Goal: Task Accomplishment & Management: Manage account settings

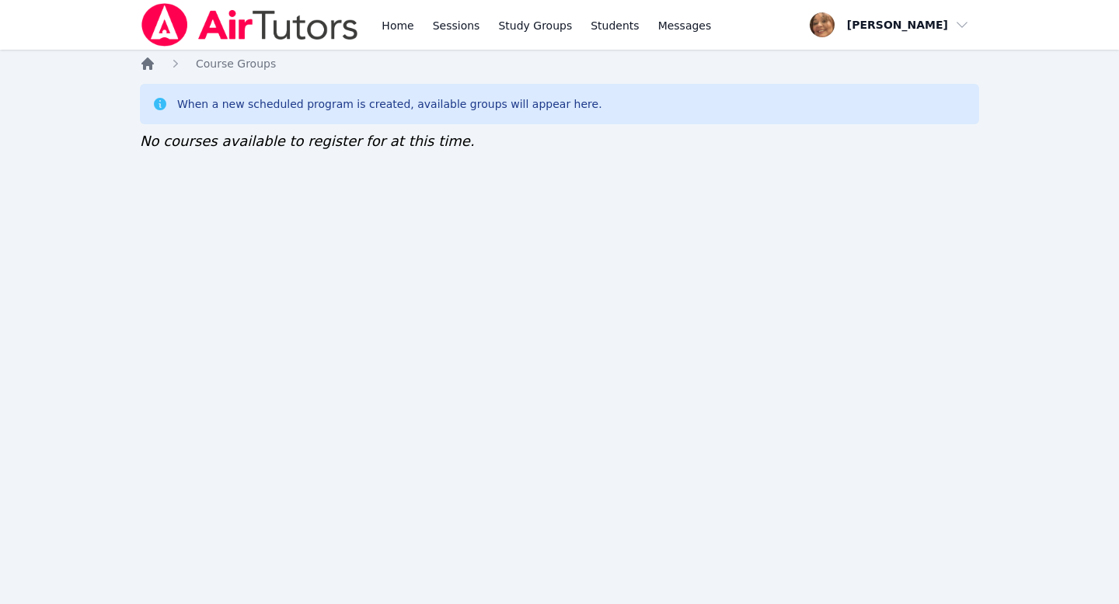
click at [148, 66] on icon "Breadcrumb" at bounding box center [148, 64] width 16 height 16
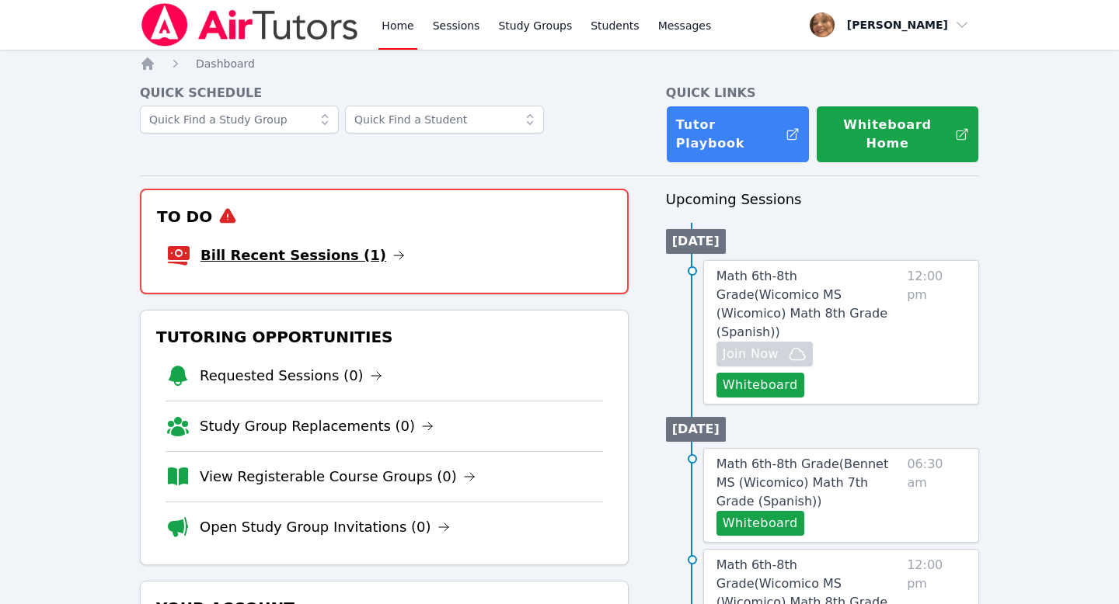
click at [286, 245] on link "Bill Recent Sessions (1)" at bounding box center [302, 256] width 204 height 22
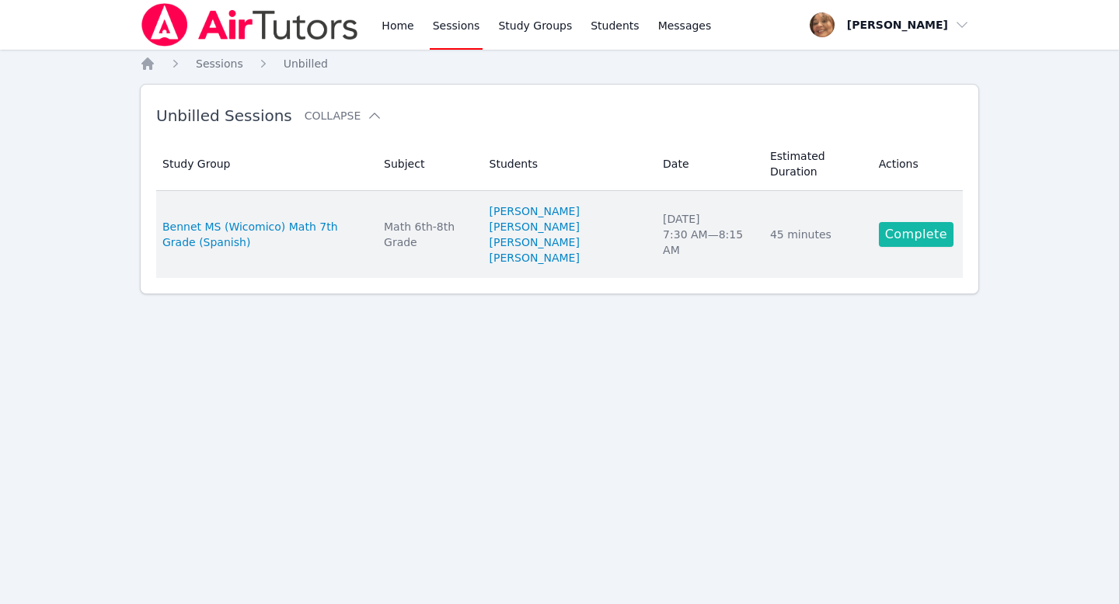
click at [902, 242] on link "Complete" at bounding box center [916, 234] width 75 height 25
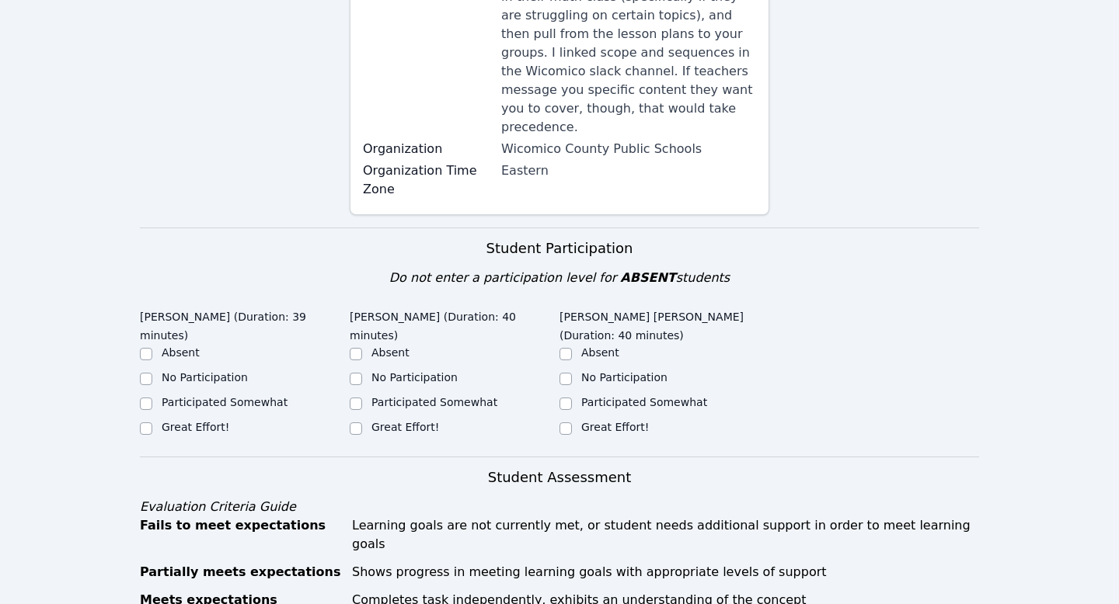
scroll to position [315, 0]
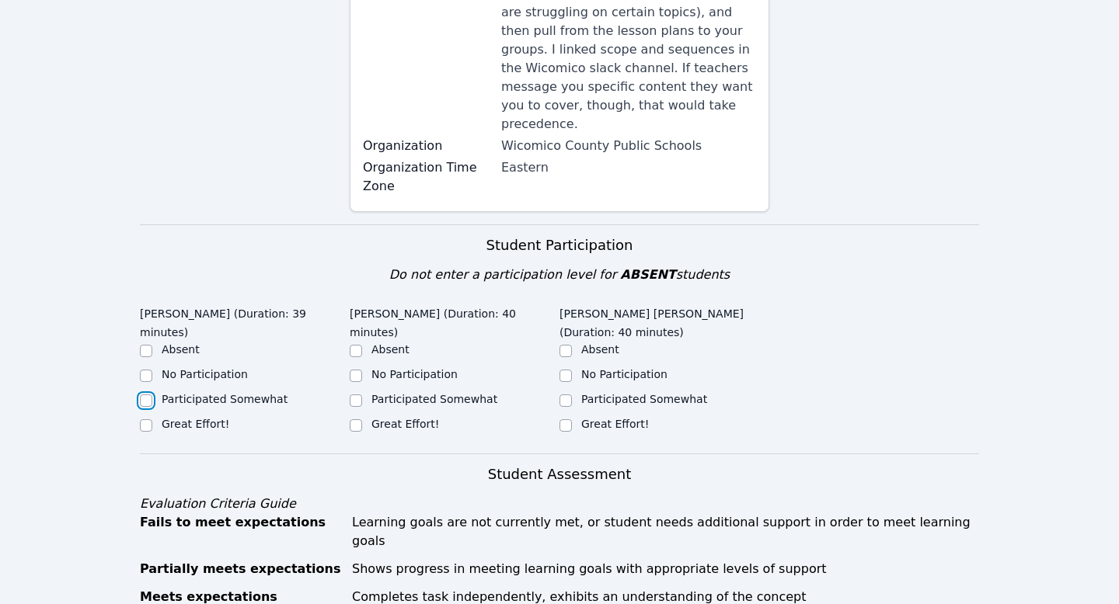
click at [145, 395] on input "Participated Somewhat" at bounding box center [146, 401] width 12 height 12
checkbox input "true"
click at [354, 419] on input "Great Effort!" at bounding box center [356, 425] width 12 height 12
checkbox input "true"
click at [569, 419] on input "Great Effort!" at bounding box center [565, 425] width 12 height 12
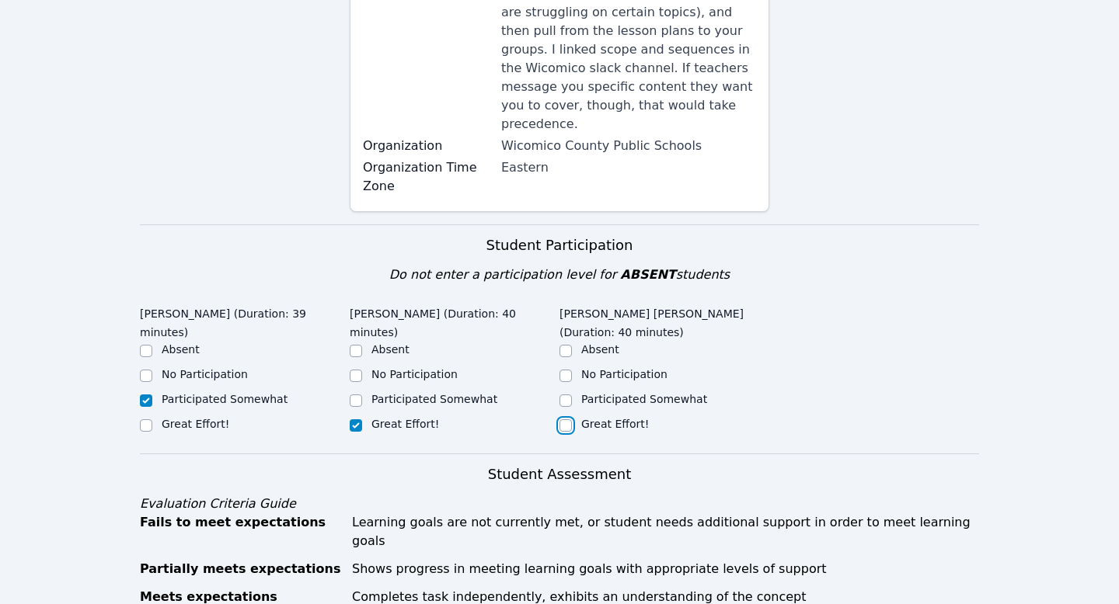
checkbox input "true"
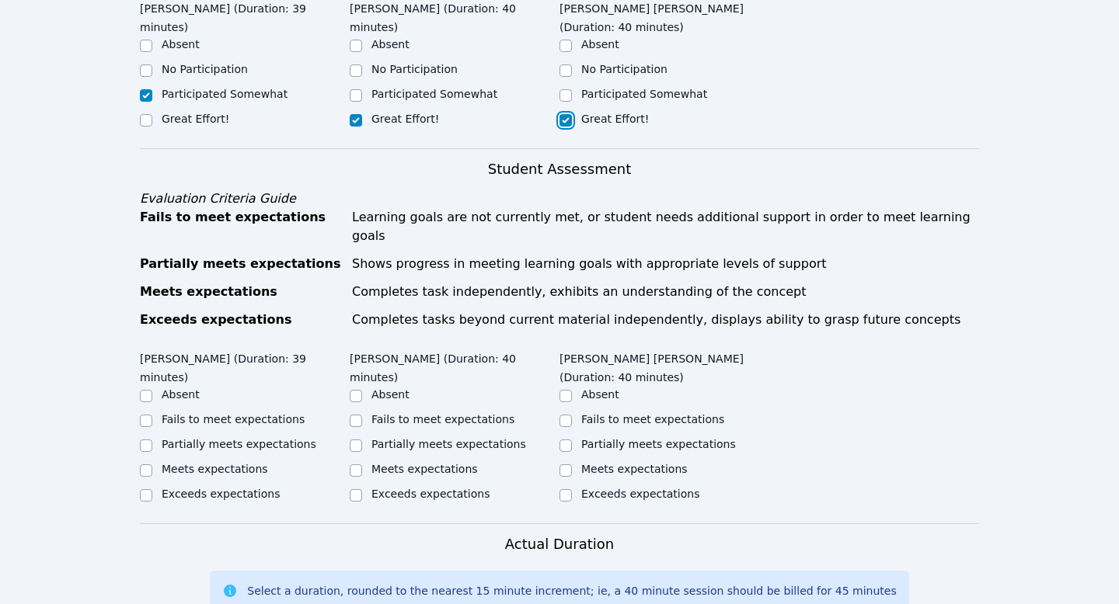
scroll to position [722, 0]
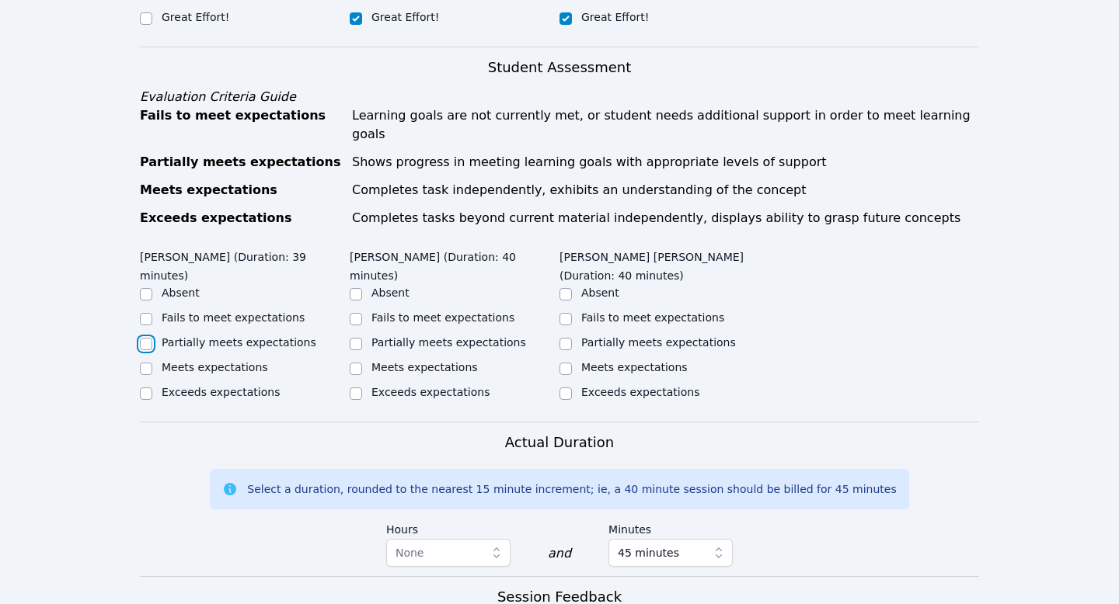
click at [147, 338] on input "Partially meets expectations" at bounding box center [146, 344] width 12 height 12
checkbox input "true"
click at [357, 363] on input "Meets expectations" at bounding box center [356, 369] width 12 height 12
checkbox input "true"
click at [565, 388] on input "Exceeds expectations" at bounding box center [565, 394] width 12 height 12
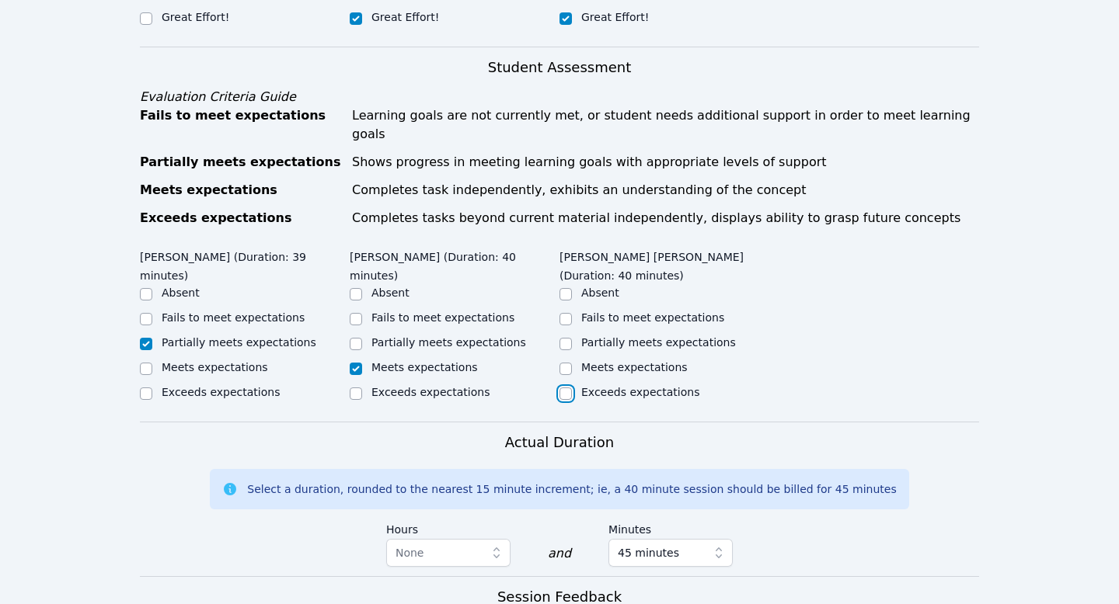
checkbox input "true"
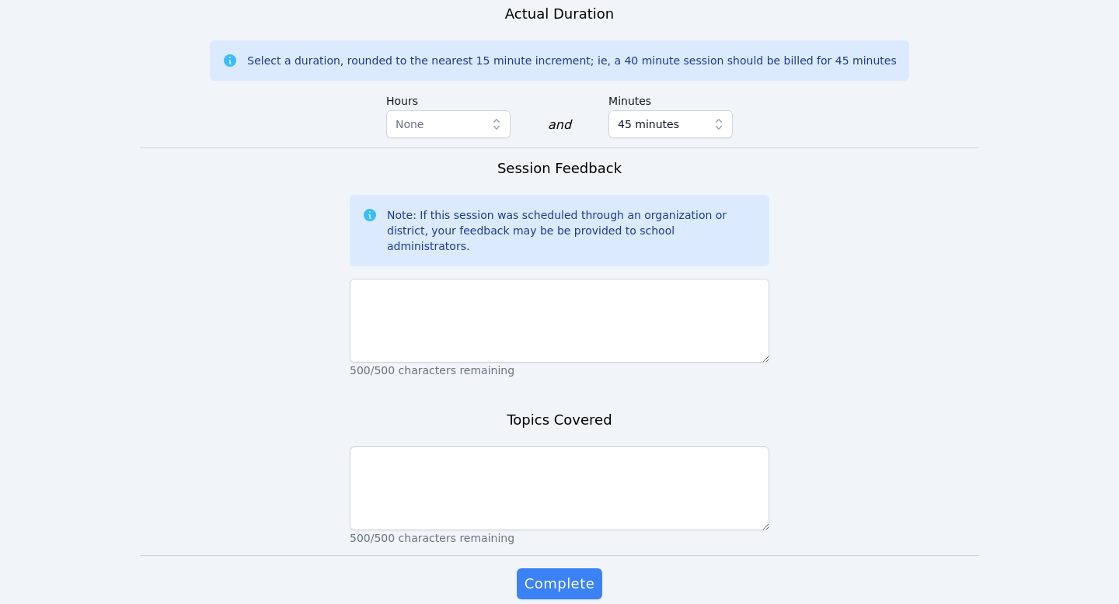
scroll to position [1168, 0]
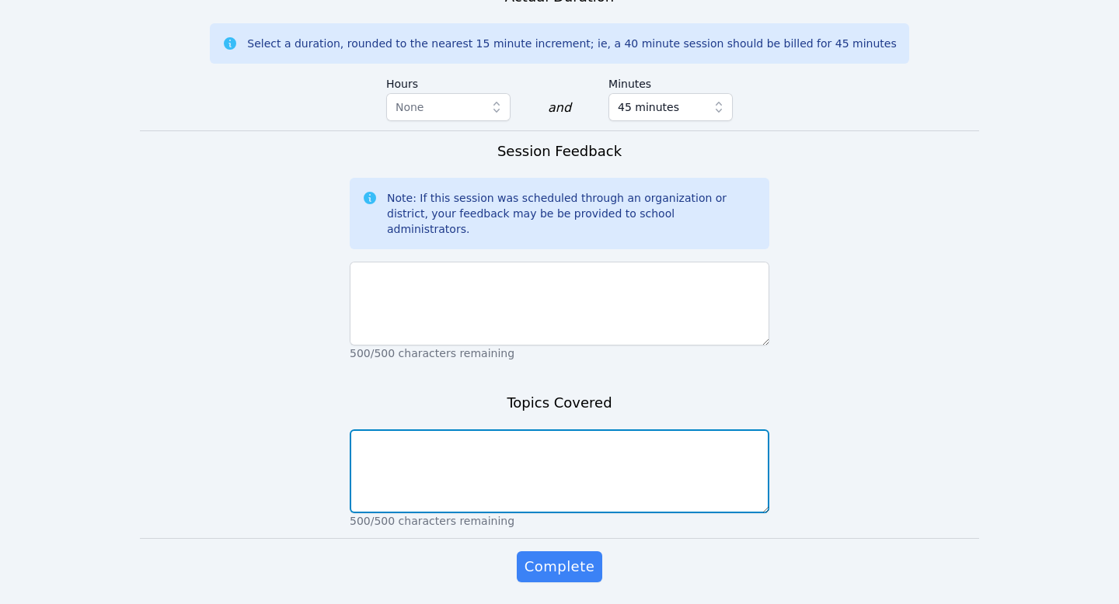
click at [583, 430] on textarea at bounding box center [559, 472] width 419 height 84
type textarea "Rational, Integer, and whole numbers"
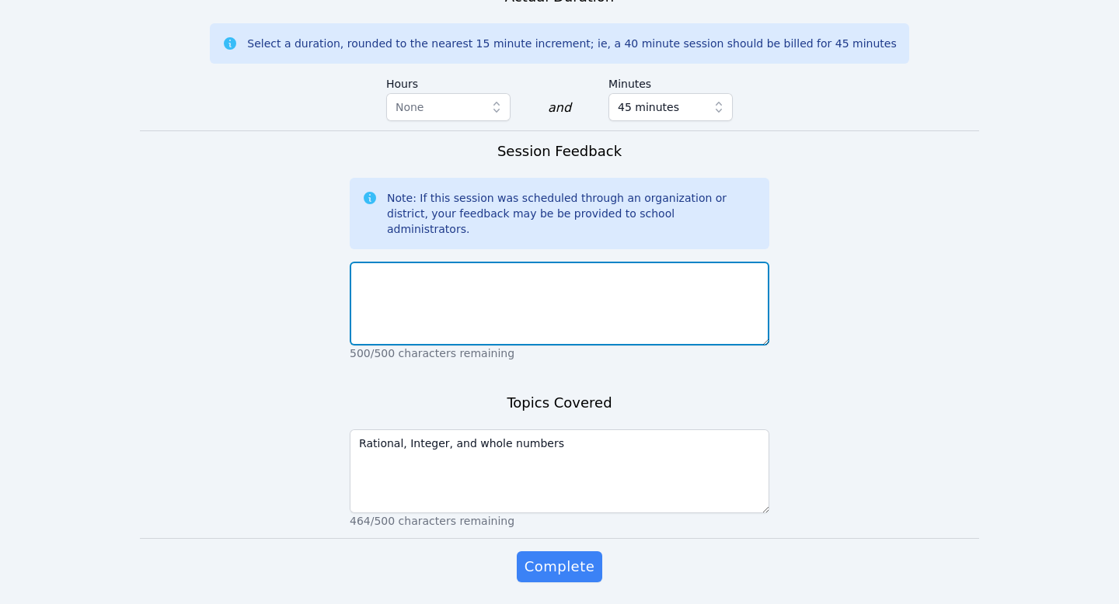
click at [573, 262] on textarea at bounding box center [559, 304] width 419 height 84
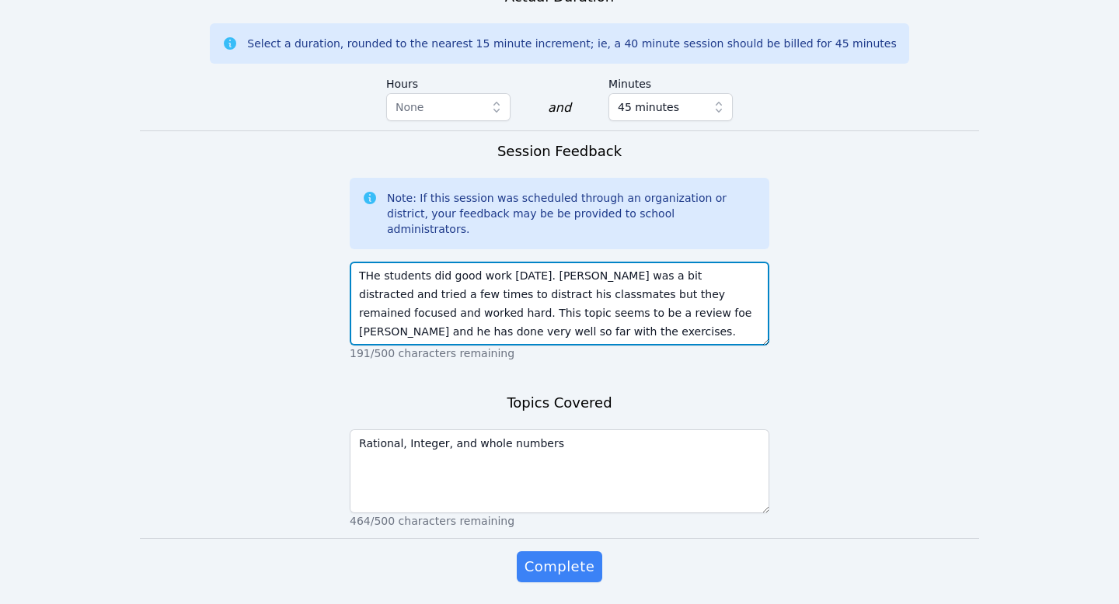
scroll to position [11, 0]
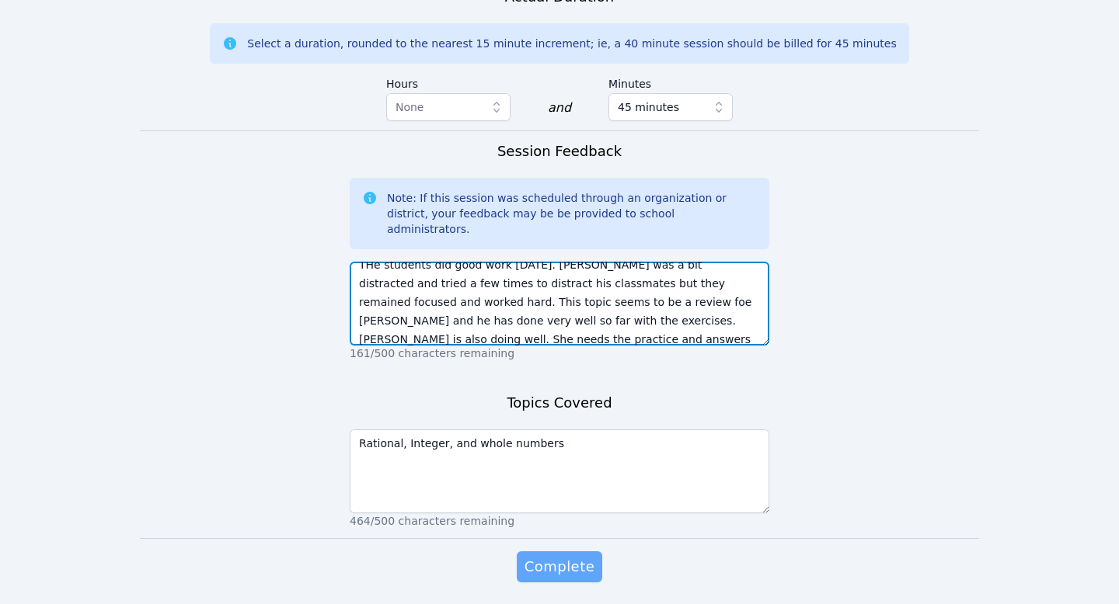
type textarea "THe students did good work [DATE]. [PERSON_NAME] was a bit distracted and tried…"
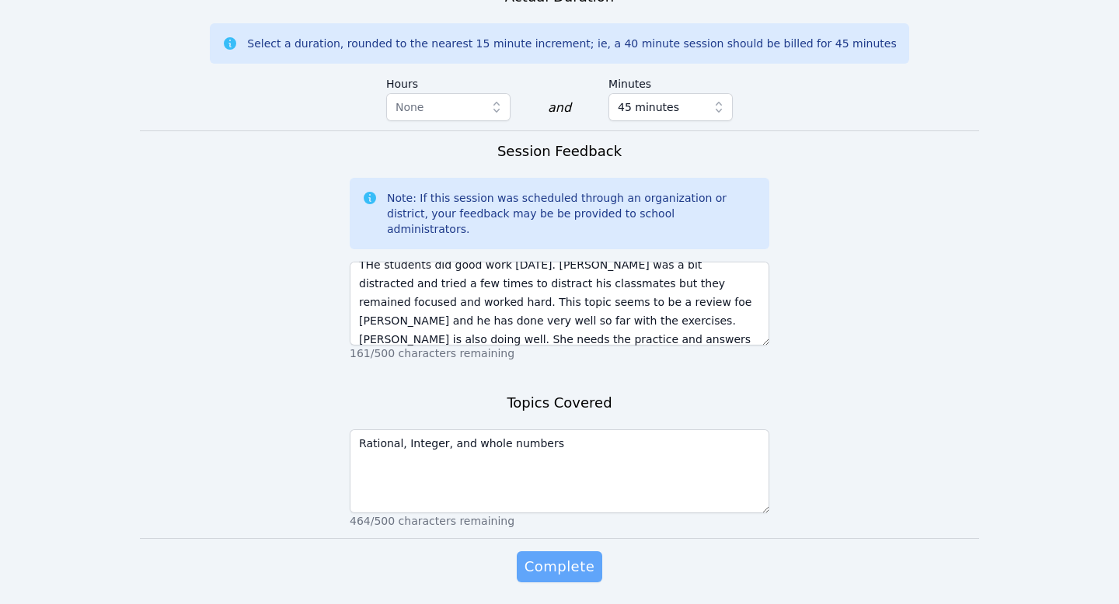
click at [562, 556] on span "Complete" at bounding box center [559, 567] width 70 height 22
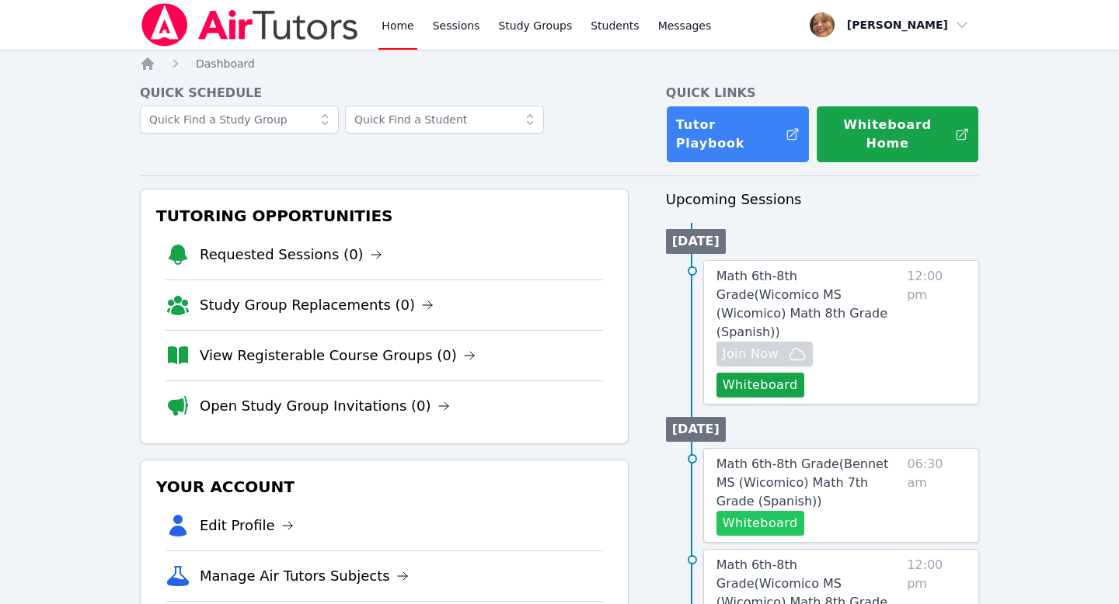
click at [769, 511] on button "Whiteboard" at bounding box center [760, 523] width 88 height 25
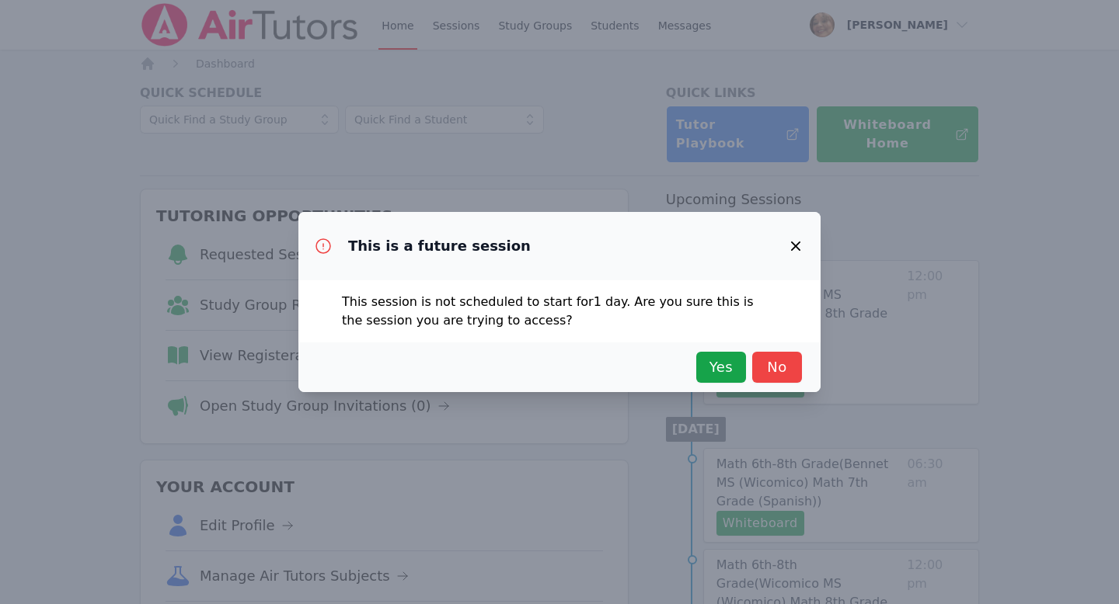
click at [1105, 325] on div "This is a future session This session is not scheduled to start for 1 day . Are…" at bounding box center [559, 302] width 1119 height 604
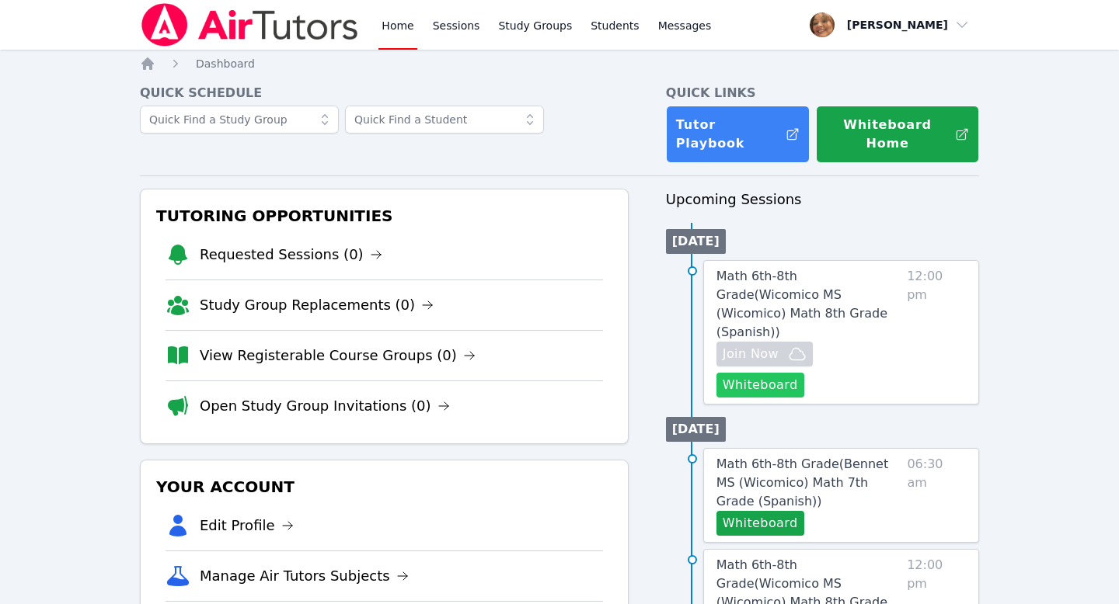
click at [804, 373] on button "Whiteboard" at bounding box center [760, 385] width 88 height 25
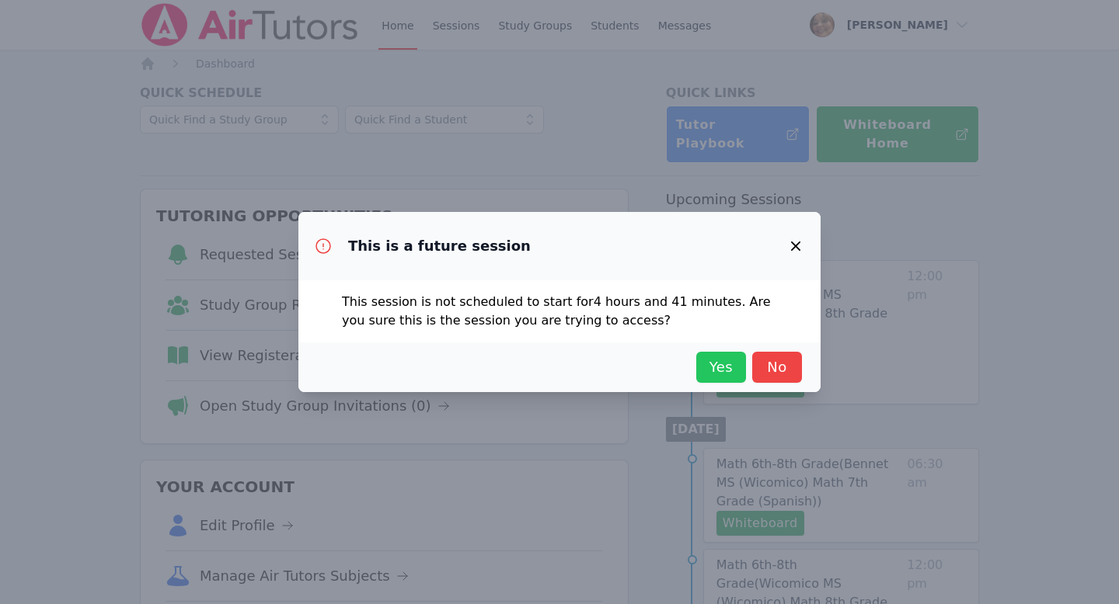
click at [718, 370] on span "Yes" at bounding box center [721, 368] width 34 height 22
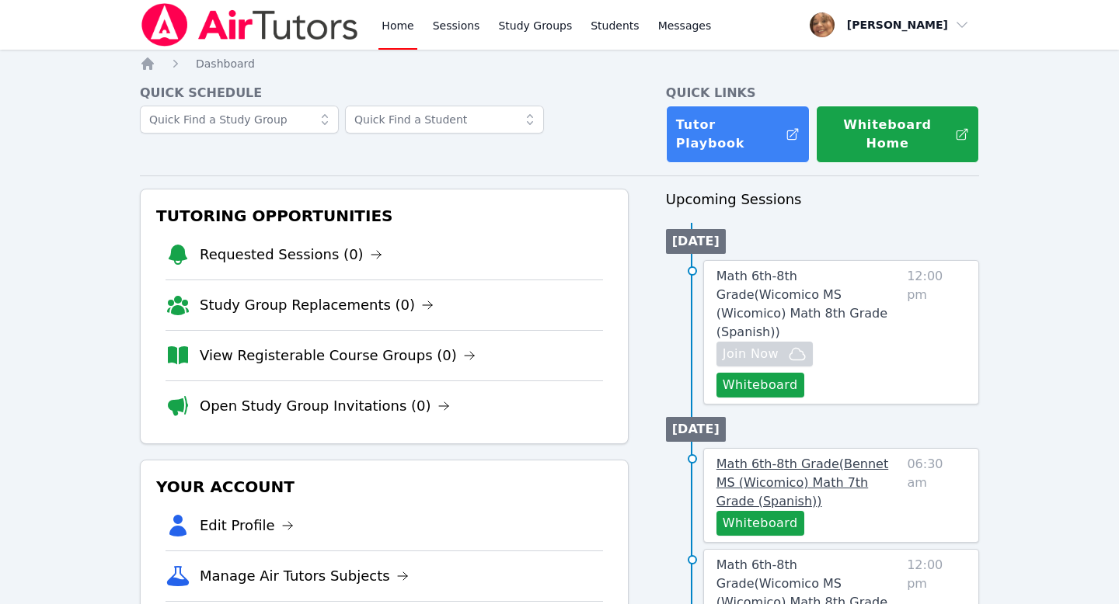
click at [827, 457] on span "Math 6th-8th Grade ( Bennet MS (Wicomico) Math 7th Grade (Spanish) )" at bounding box center [802, 483] width 172 height 52
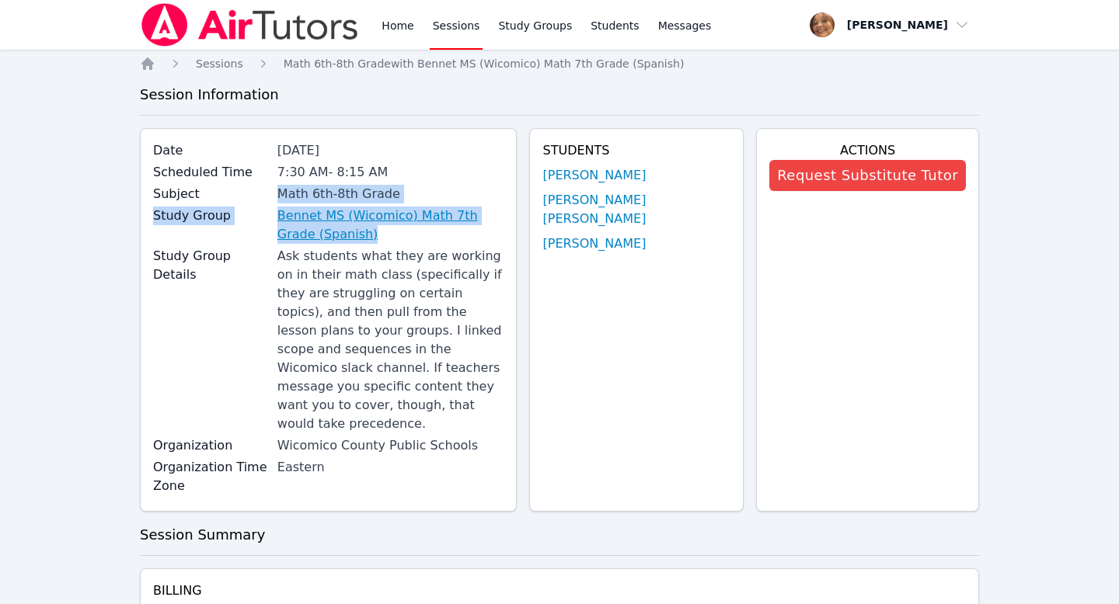
drag, startPoint x: 275, startPoint y: 200, endPoint x: 365, endPoint y: 242, distance: 99.4
click at [365, 242] on div "Date [DATE] Scheduled Time 7:30 AM - 8:15 AM Subject Math 6th-8th Grade Study G…" at bounding box center [328, 320] width 377 height 384
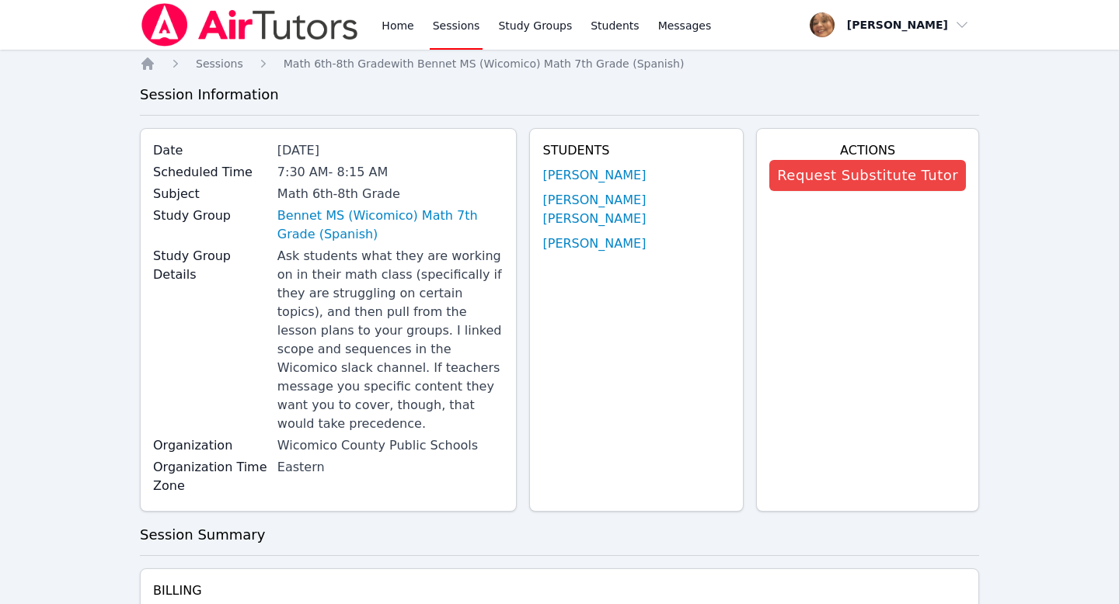
click at [367, 256] on div "Ask students what they are working on in their math class (specifically if they…" at bounding box center [390, 340] width 227 height 186
drag, startPoint x: 277, startPoint y: 214, endPoint x: 358, endPoint y: 238, distance: 84.5
click at [358, 238] on div "Study Group Bennet MS (Wicomico) Math 7th Grade (Spanish)" at bounding box center [328, 227] width 350 height 40
copy div "Bennet MS (Wicomico) Math 7th Grade (Spanish)"
click at [245, 204] on div "Subject Math 6th-8th Grade" at bounding box center [328, 196] width 350 height 22
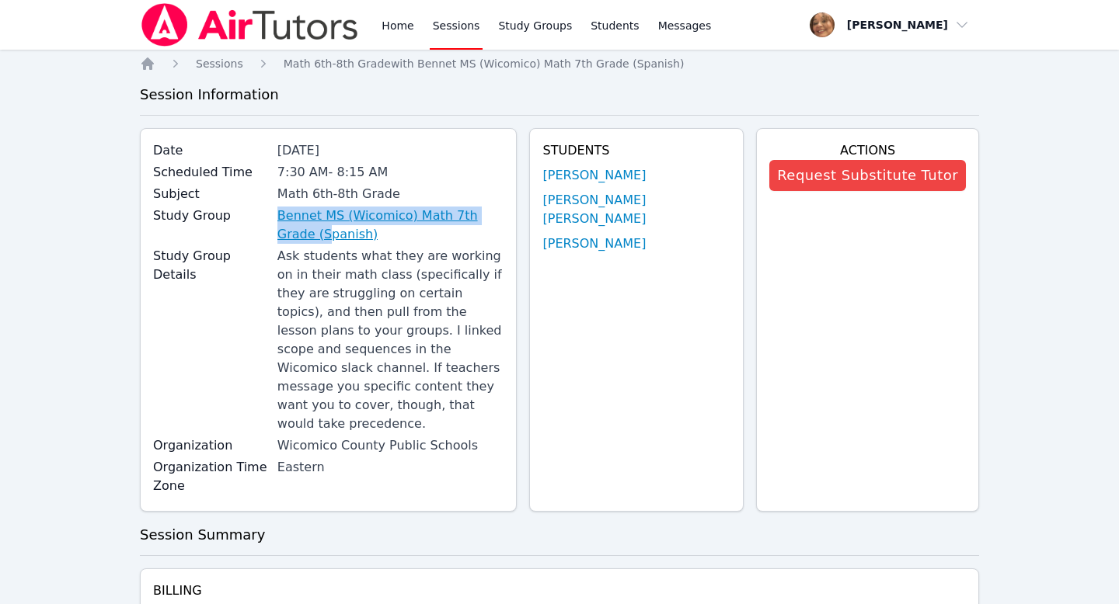
drag, startPoint x: 271, startPoint y: 210, endPoint x: 304, endPoint y: 231, distance: 39.4
click at [305, 231] on div "Study Group Bennet MS (Wicomico) Math 7th Grade (Spanish)" at bounding box center [328, 227] width 350 height 40
click at [144, 62] on icon "Breadcrumb" at bounding box center [147, 63] width 12 height 12
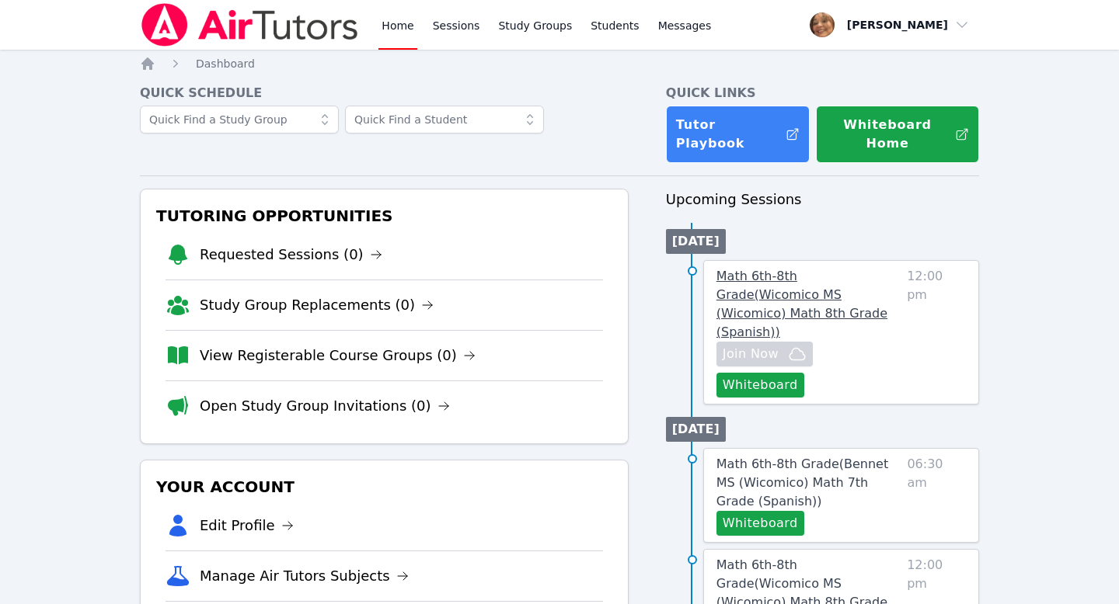
click at [862, 270] on span "Math 6th-8th Grade ( Wicomico MS (Wicomico) Math 8th Grade (Spanish) )" at bounding box center [801, 304] width 171 height 71
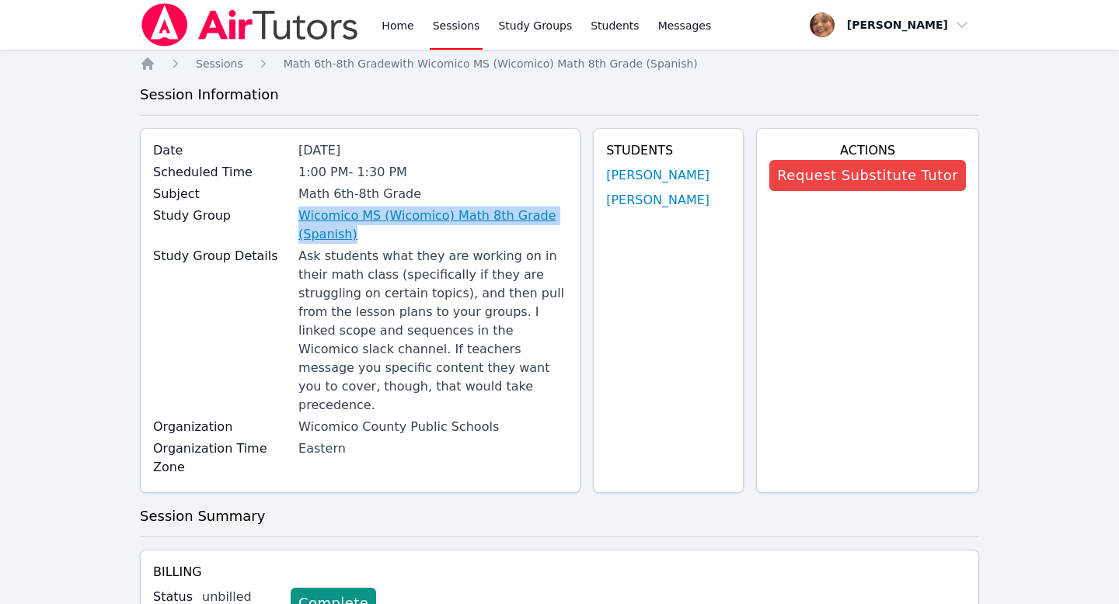
drag, startPoint x: 274, startPoint y: 214, endPoint x: 353, endPoint y: 238, distance: 82.8
click at [353, 238] on div "Study Group Wicomico MS (Wicomico) Math 8th Grade (Spanish)" at bounding box center [360, 227] width 414 height 40
copy div "Wicomico MS (Wicomico) Math 8th Grade (Spanish)"
